Goal: Task Accomplishment & Management: Manage account settings

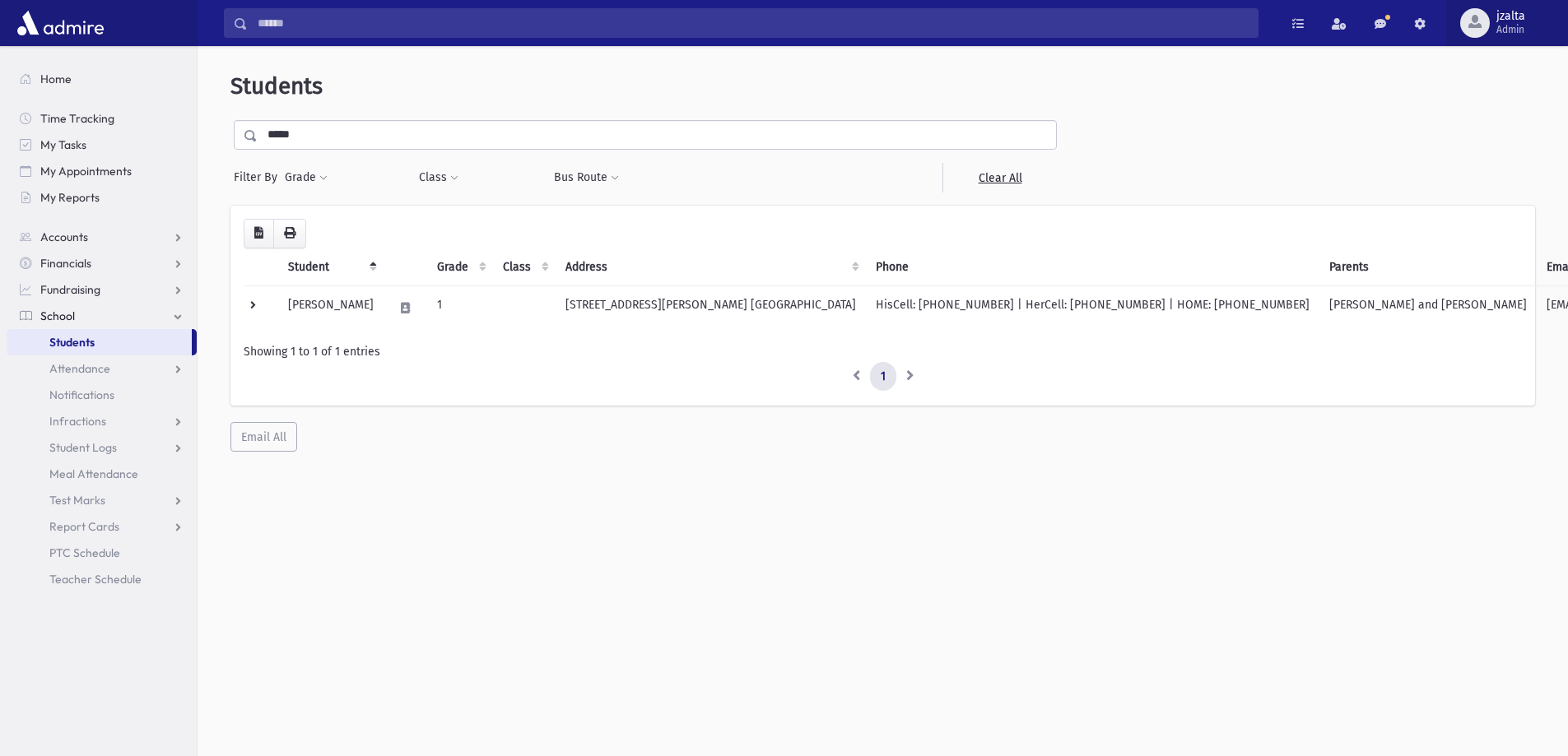
click at [1484, 24] on div "button" at bounding box center [1475, 23] width 30 height 30
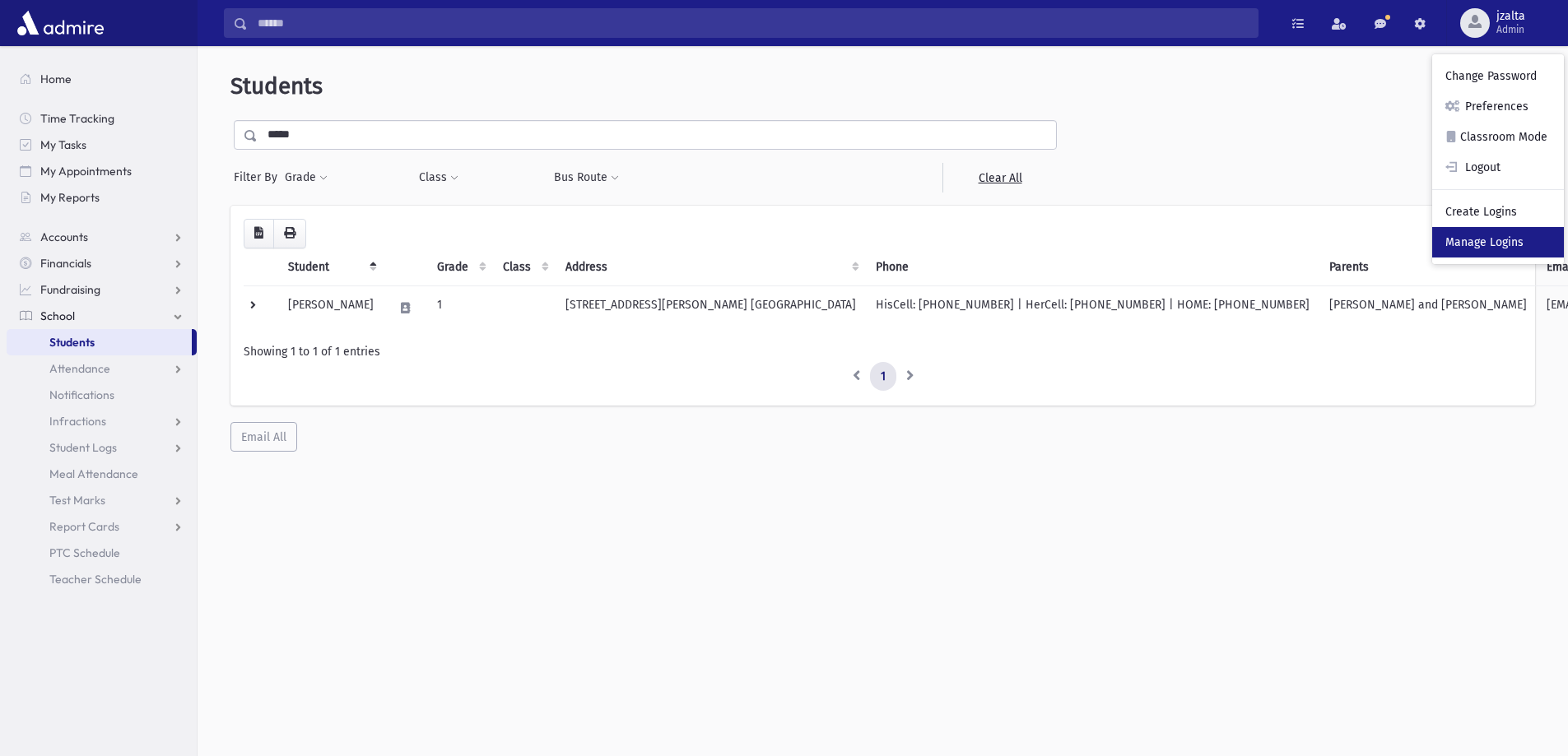
click at [1490, 244] on link "Manage Logins" at bounding box center [1498, 242] width 132 height 31
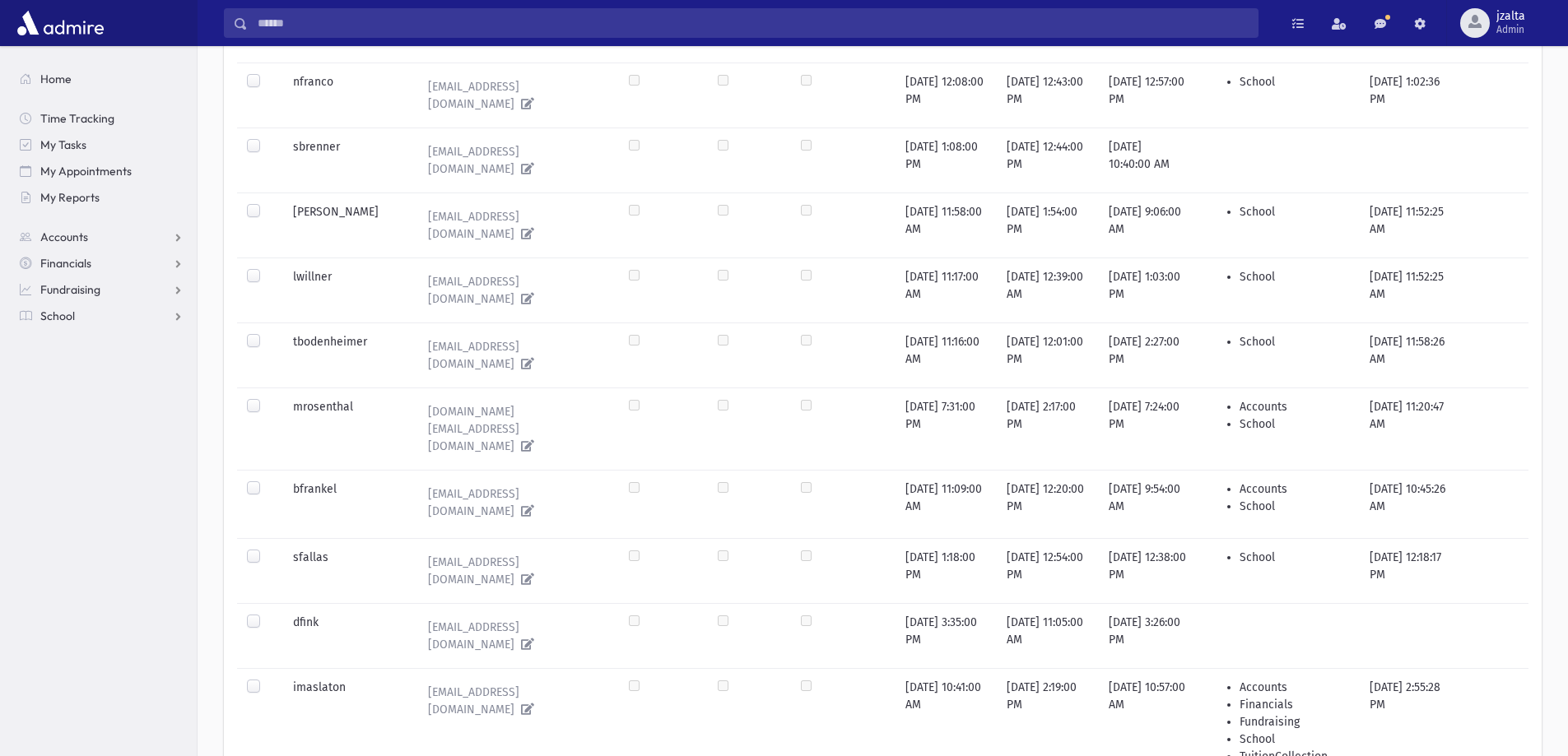
scroll to position [1407, 0]
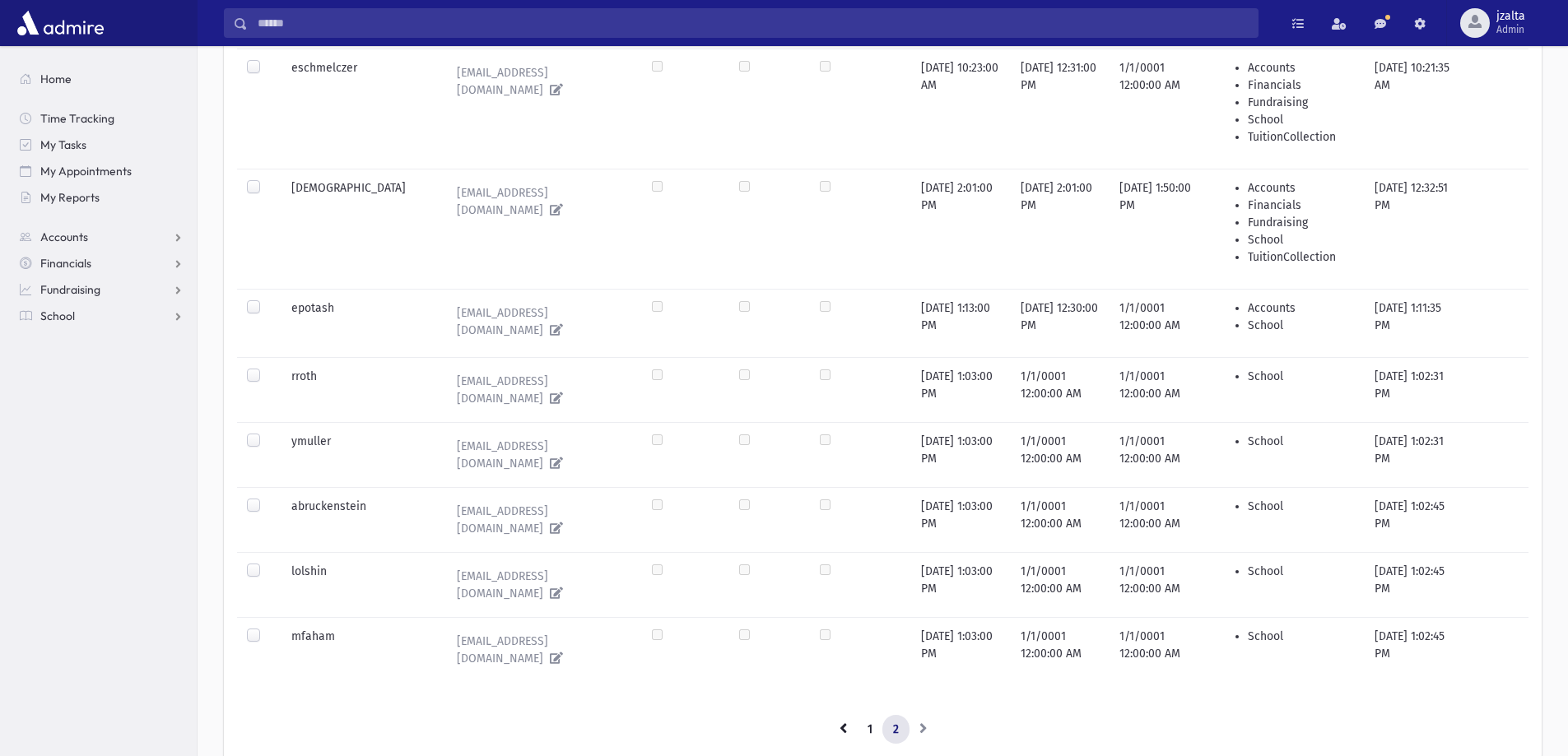
scroll to position [412, 0]
click at [267, 429] on label at bounding box center [267, 429] width 0 height 0
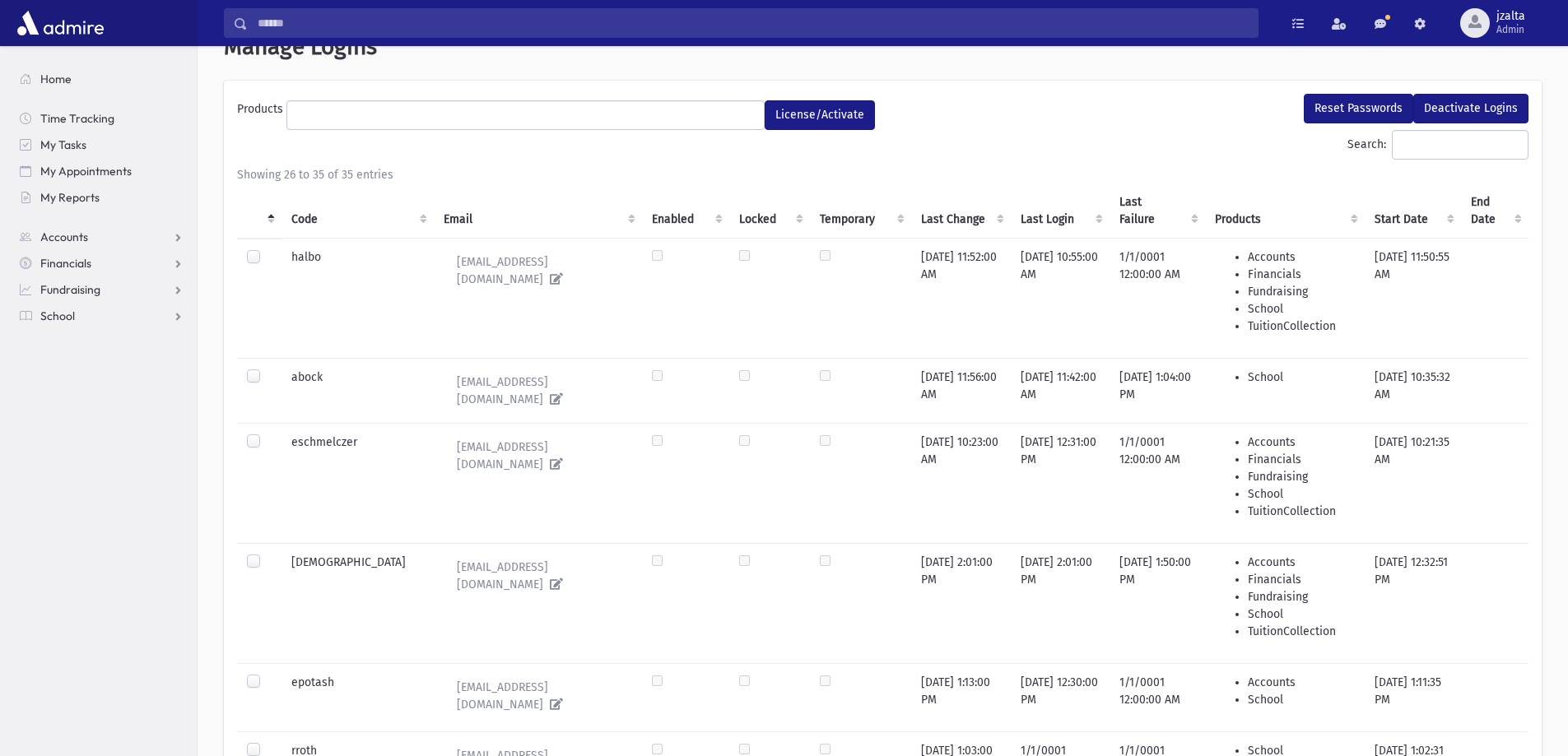
scroll to position [0, 0]
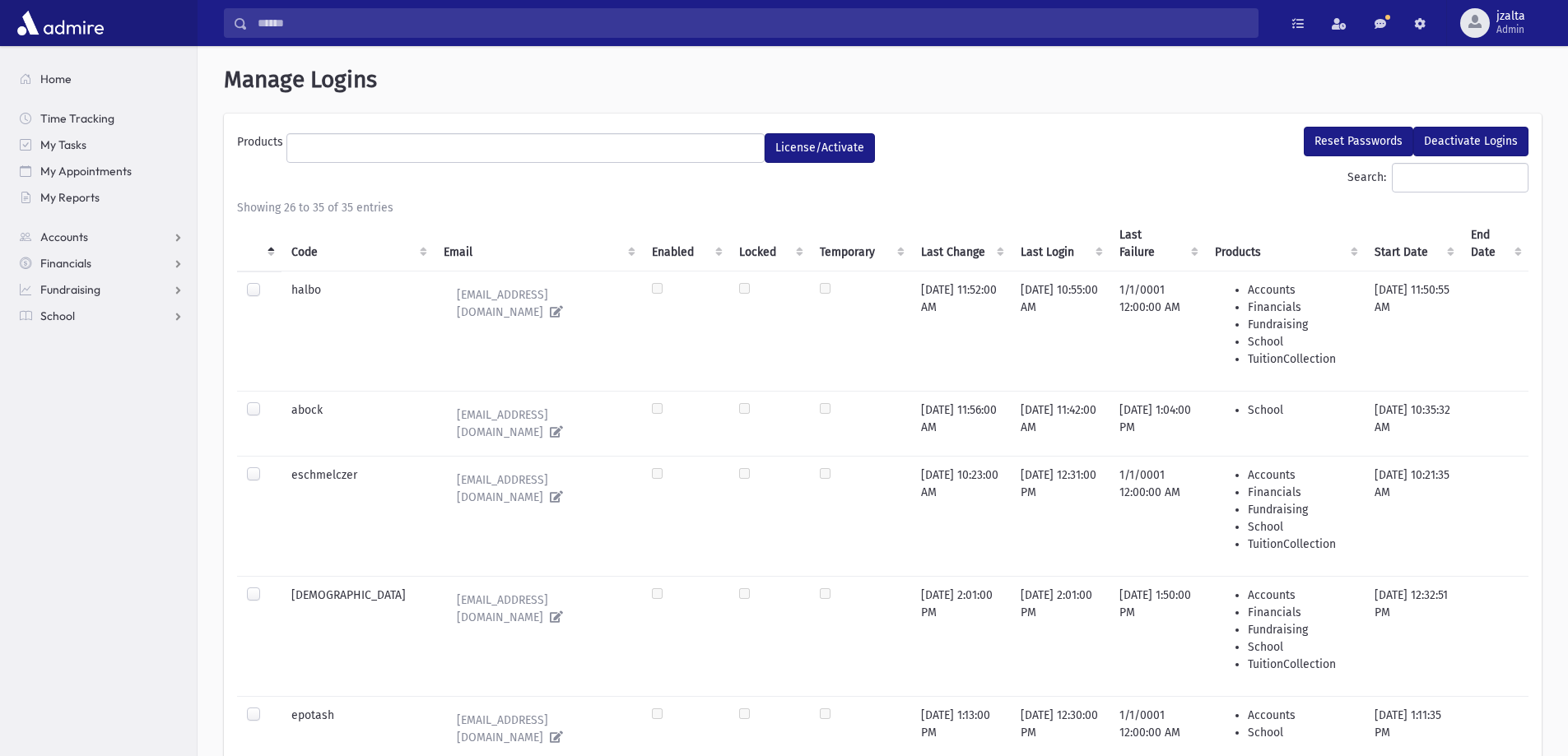
click at [632, 159] on span at bounding box center [524, 149] width 478 height 30
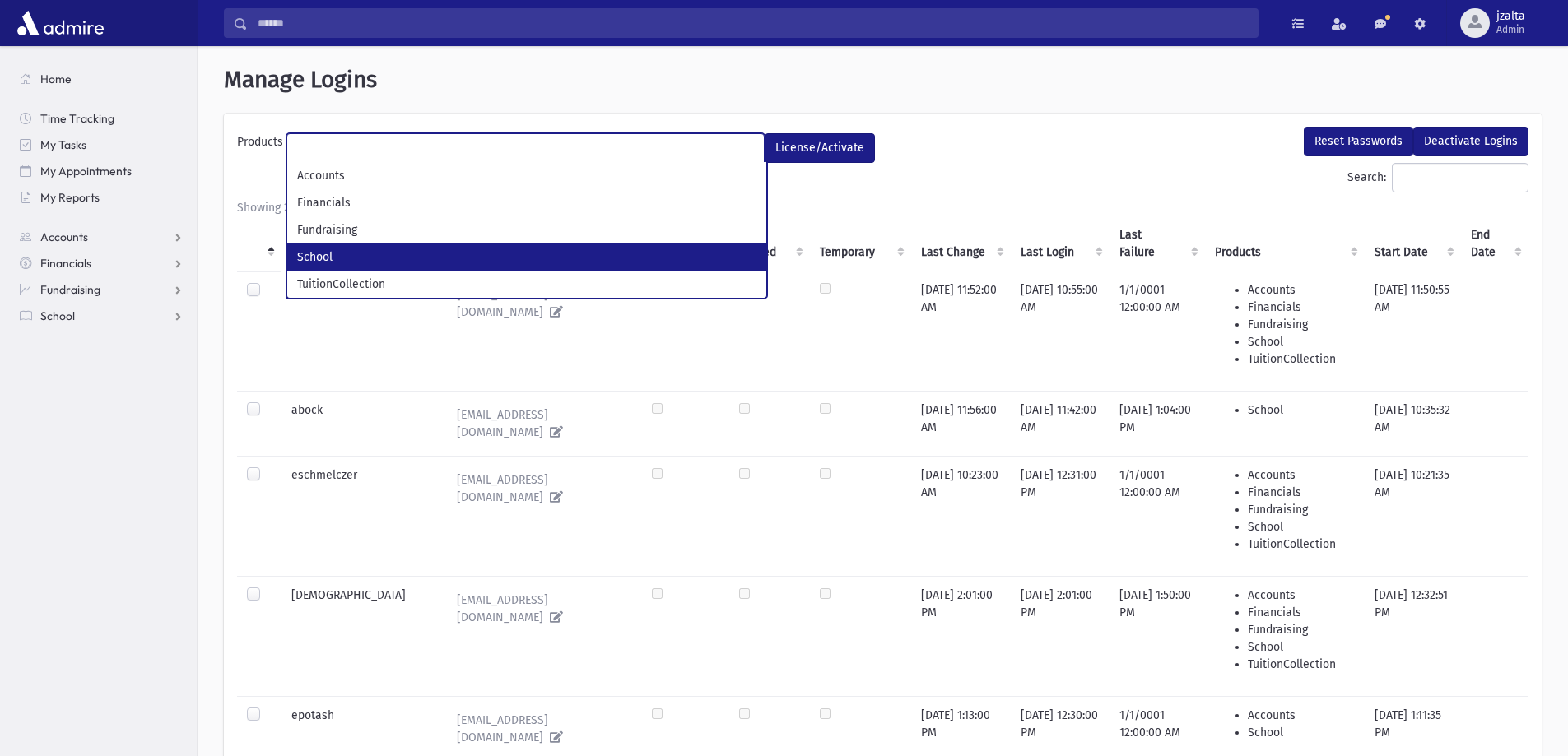
select select "*"
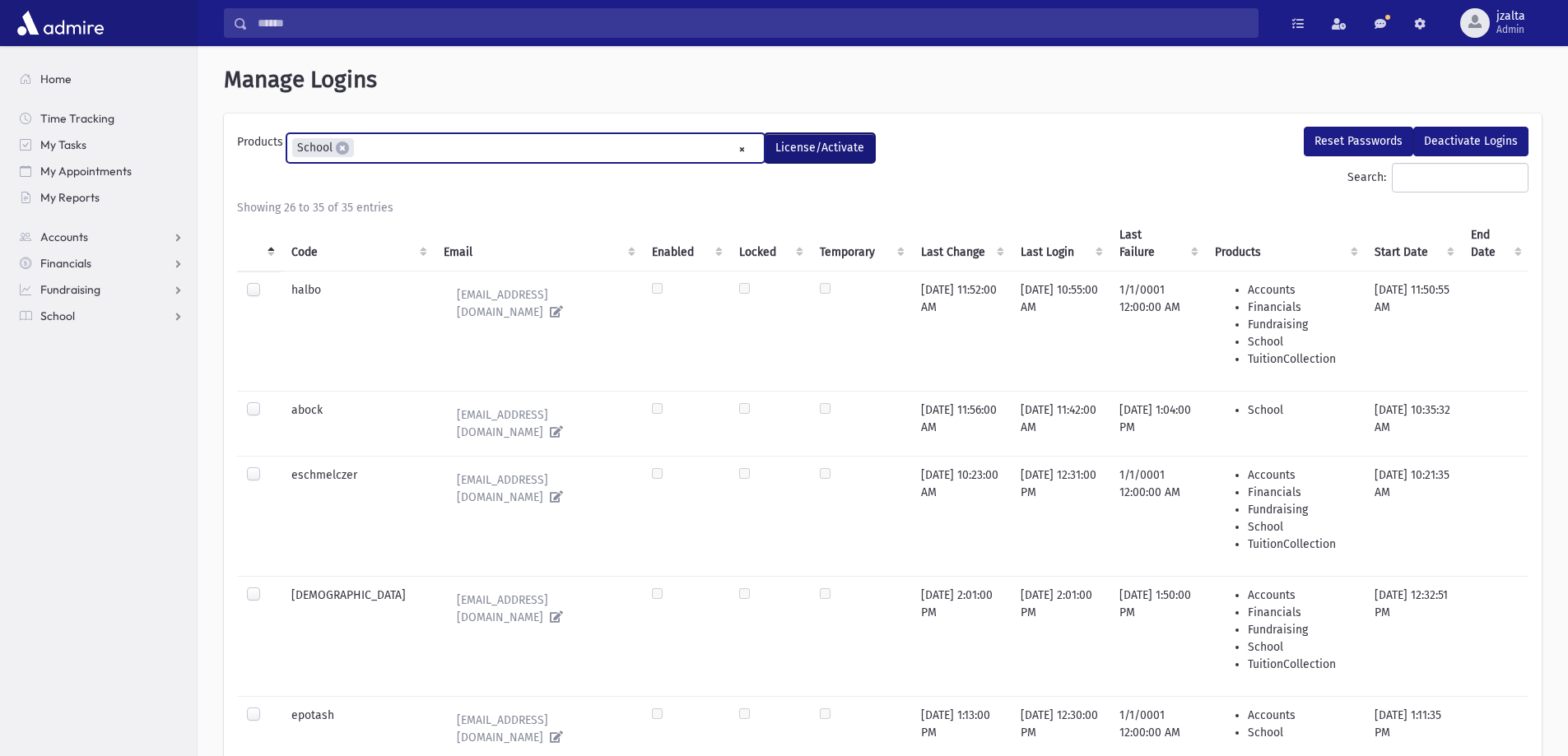
click at [838, 143] on button "License/Activate" at bounding box center [819, 149] width 110 height 30
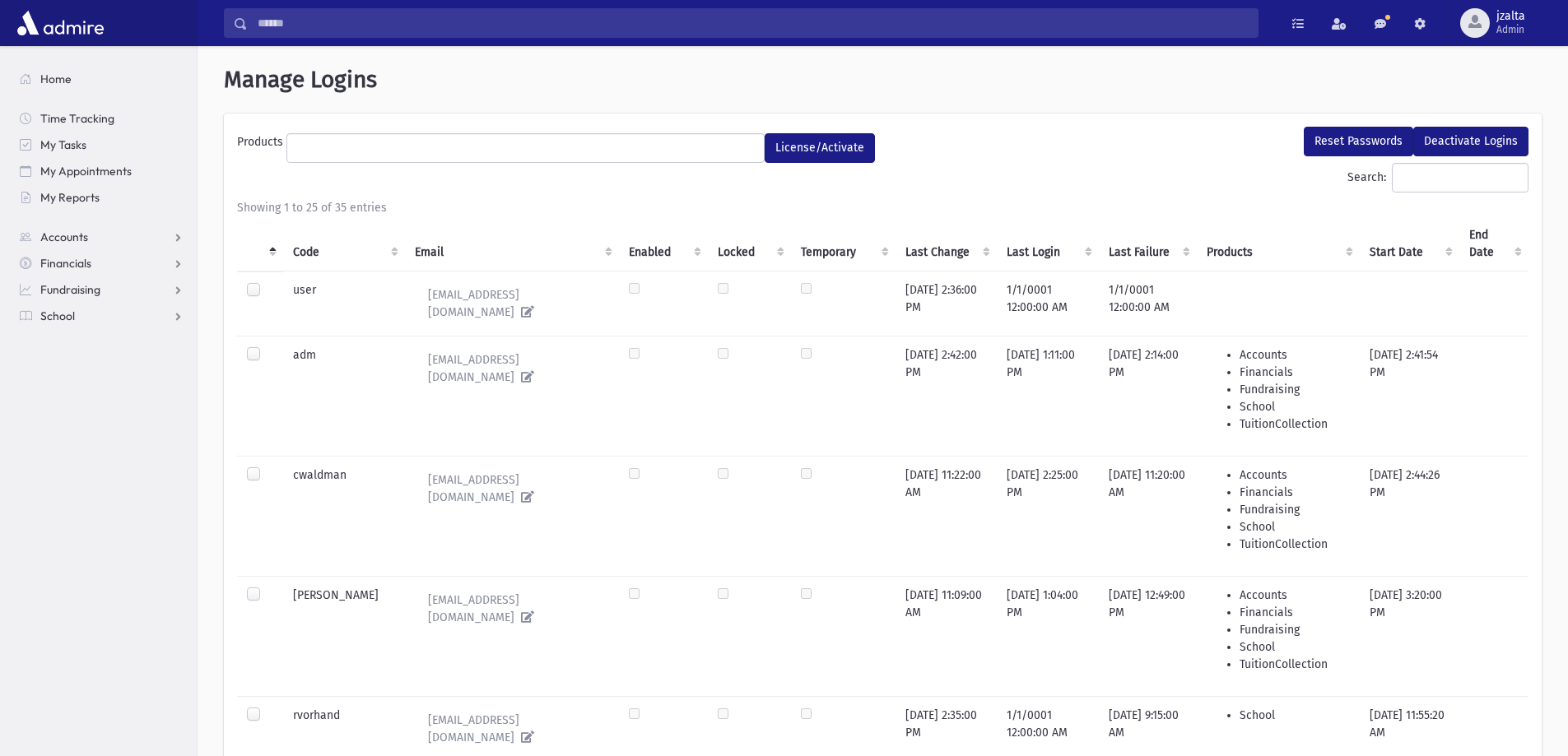
select select
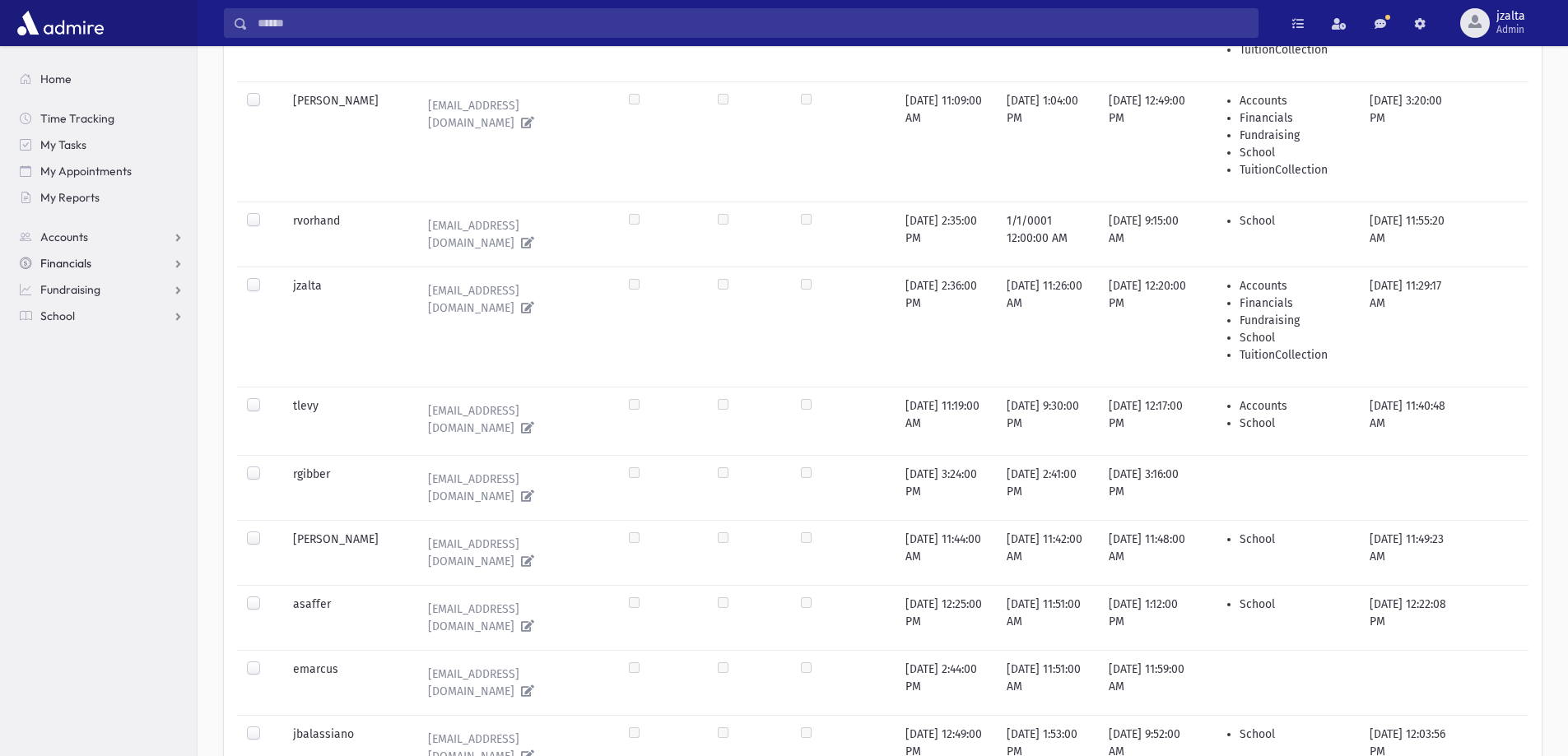
scroll to position [494, 0]
click at [88, 307] on link "School" at bounding box center [101, 316] width 190 height 26
click at [70, 347] on span "Students" at bounding box center [71, 342] width 45 height 15
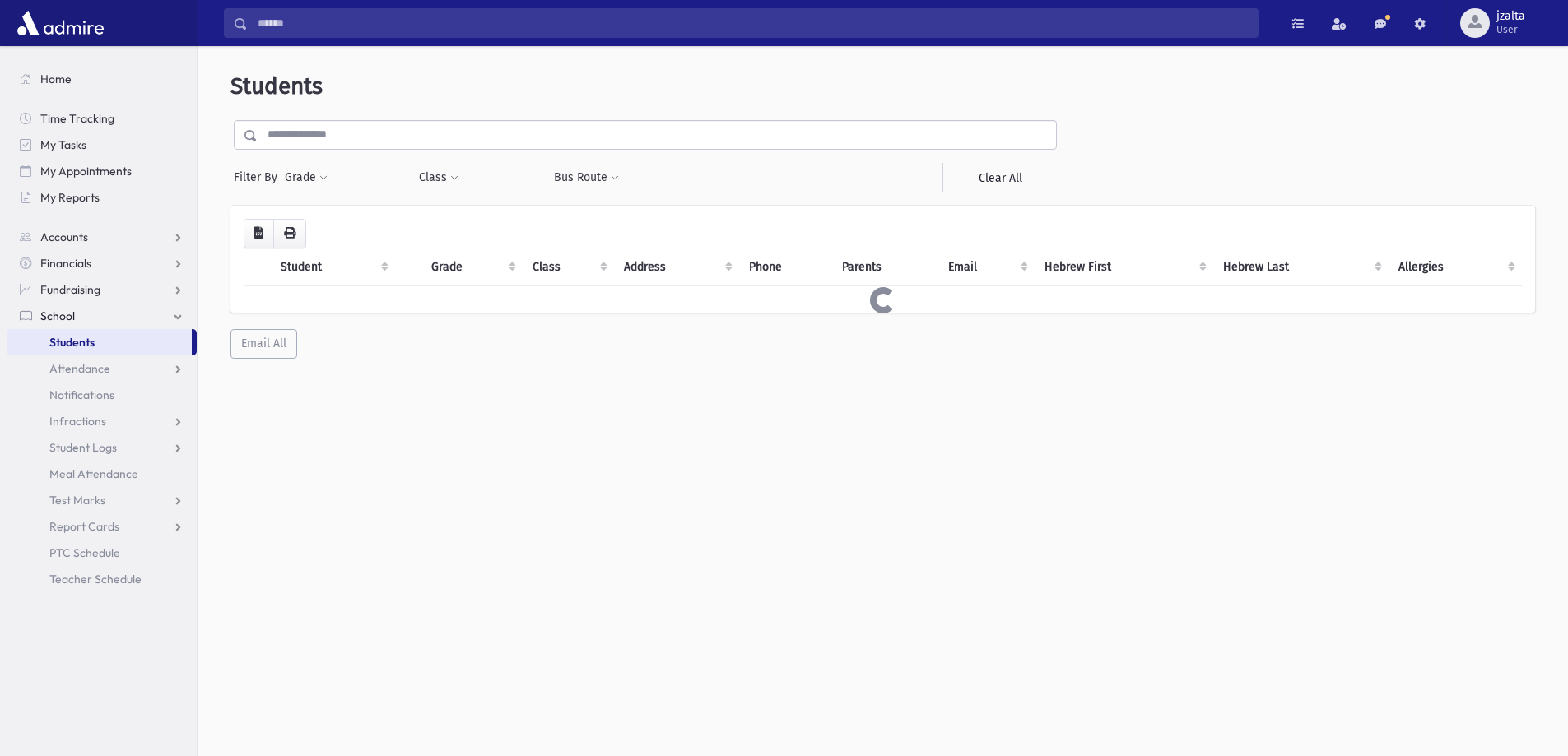
click at [328, 114] on div "Students Filter By Grade * * * * * * * * * Filter Class ********* * * *" at bounding box center [883, 216] width 1357 height 326
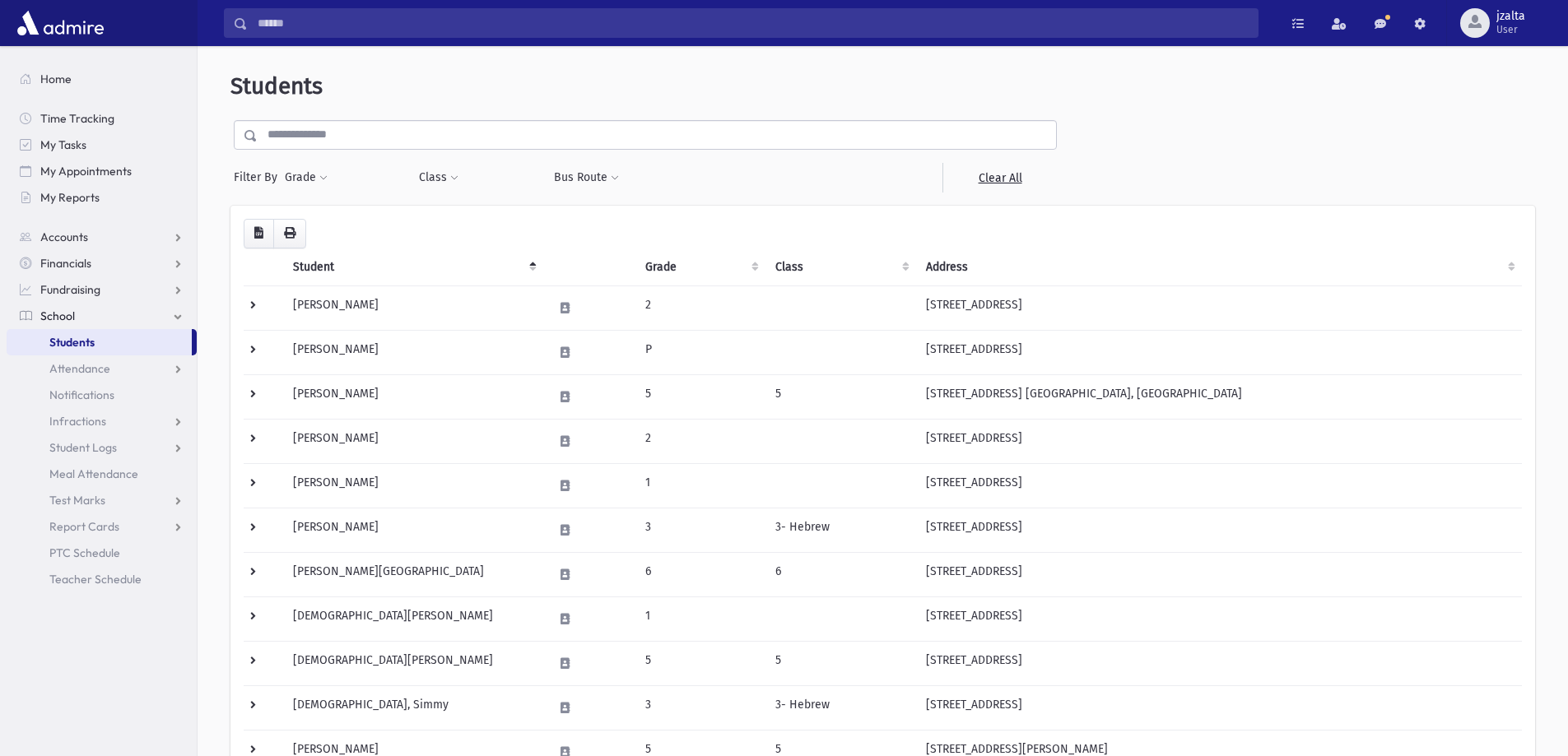
click at [337, 123] on input "text" at bounding box center [656, 136] width 798 height 30
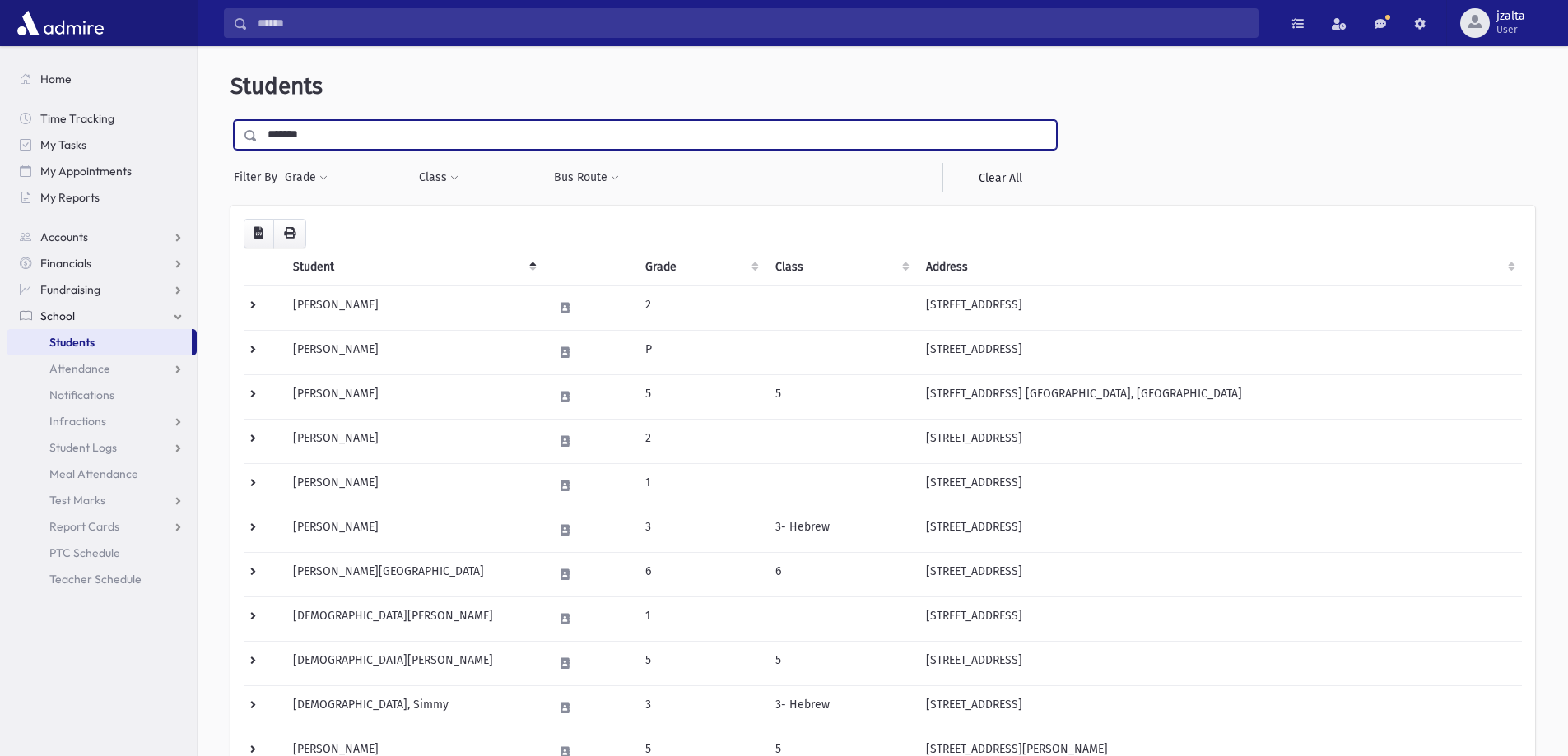
type input "*******"
click at [231, 121] on input "submit" at bounding box center [253, 131] width 46 height 22
